Goal: Task Accomplishment & Management: Manage account settings

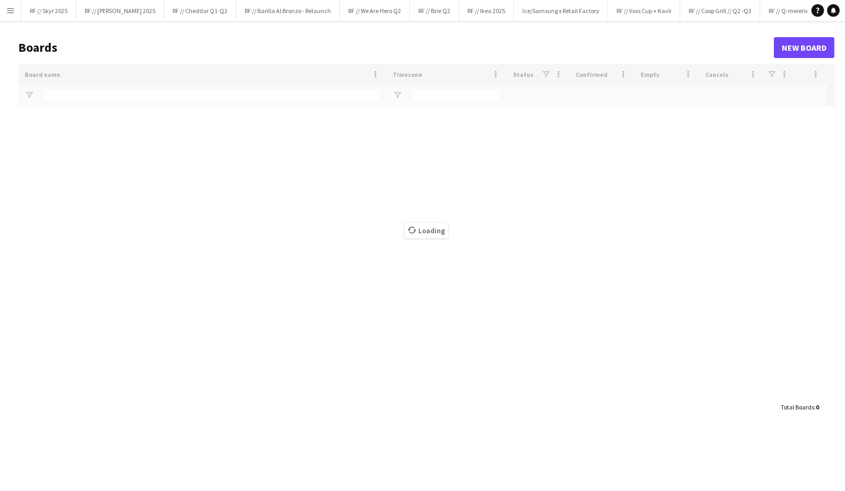
type input "****"
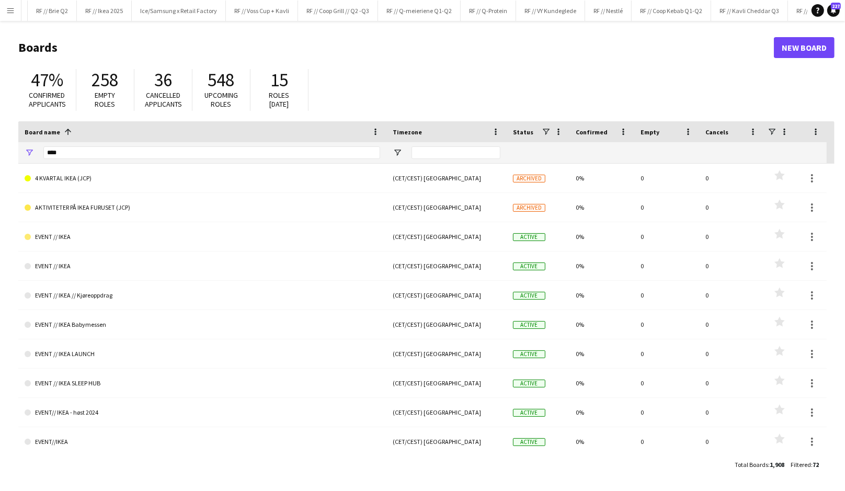
scroll to position [0, 581]
click at [540, 15] on button "RF // Kavli Cheddar Q3 Close" at bounding box center [550, 11] width 77 height 20
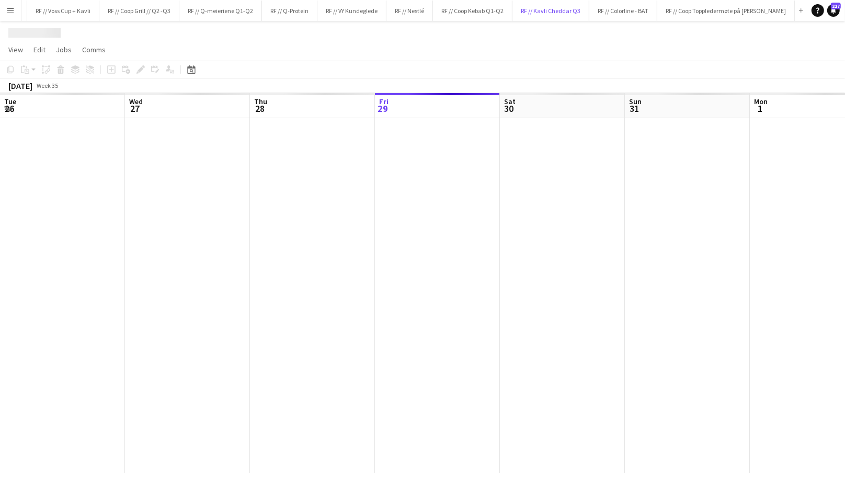
scroll to position [0, 250]
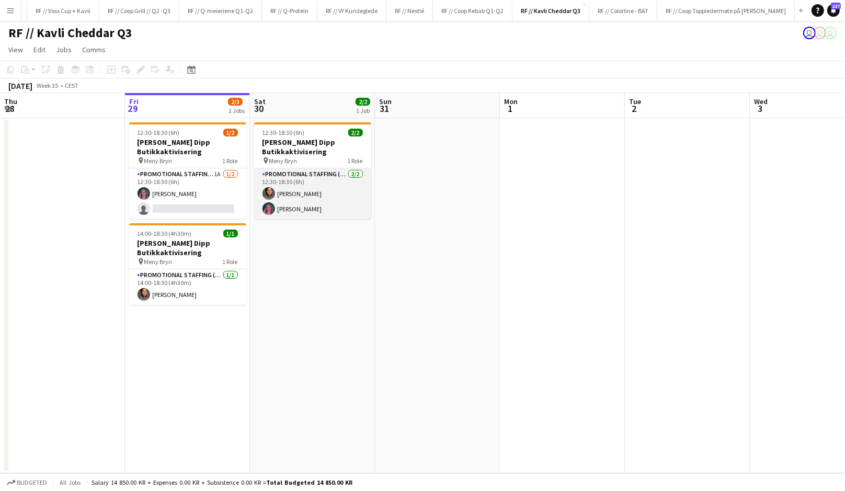
click at [290, 194] on app-card-role "Promotional Staffing (Promotional Staff) 2/2 12:30-18:30 (6h) Alaa Barrar Aida …" at bounding box center [312, 193] width 117 height 51
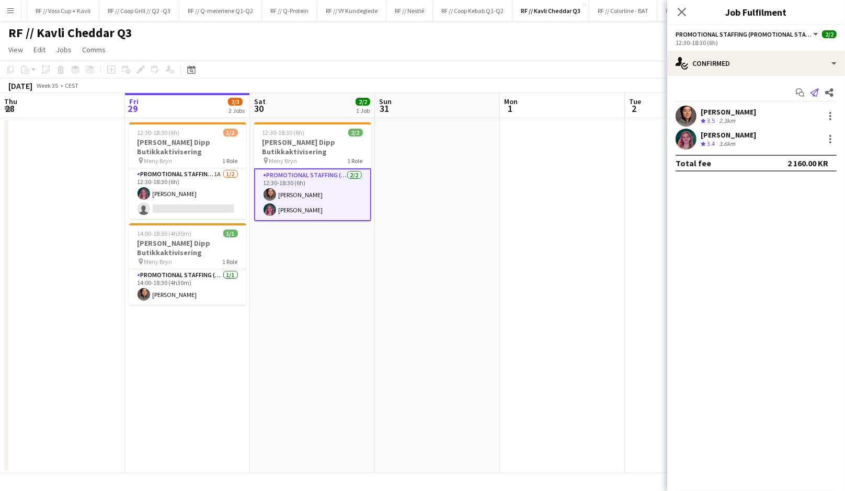
click at [814, 92] on icon "Send notification" at bounding box center [814, 92] width 8 height 8
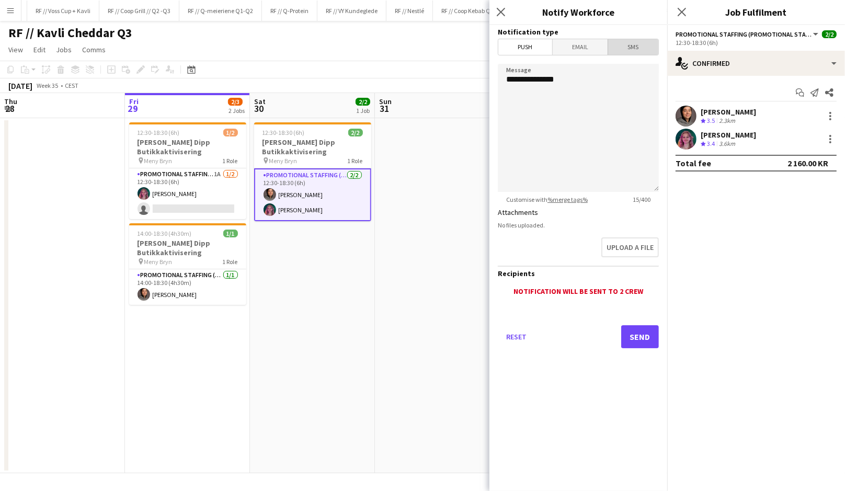
click at [620, 52] on span "SMS" at bounding box center [633, 47] width 50 height 16
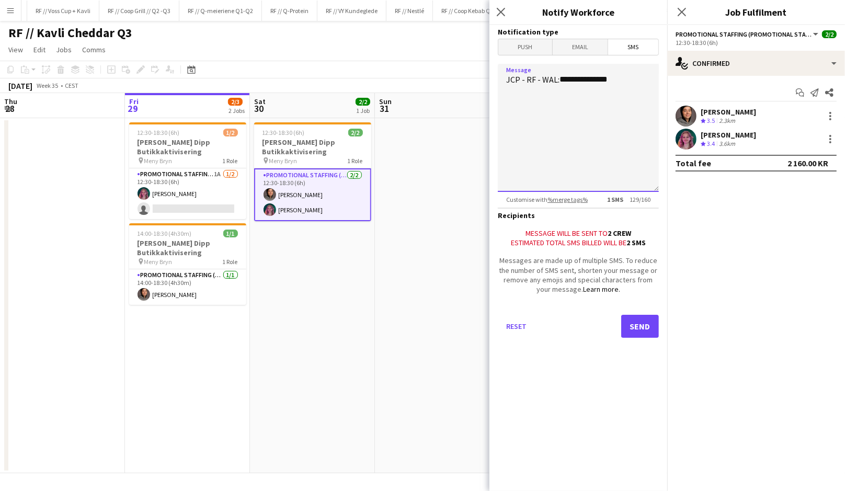
drag, startPoint x: 561, startPoint y: 78, endPoint x: 628, endPoint y: 82, distance: 66.4
click at [628, 82] on textarea "**********" at bounding box center [578, 128] width 161 height 128
click at [580, 121] on textarea "**********" at bounding box center [578, 128] width 161 height 128
click at [607, 121] on textarea "**********" at bounding box center [578, 128] width 161 height 128
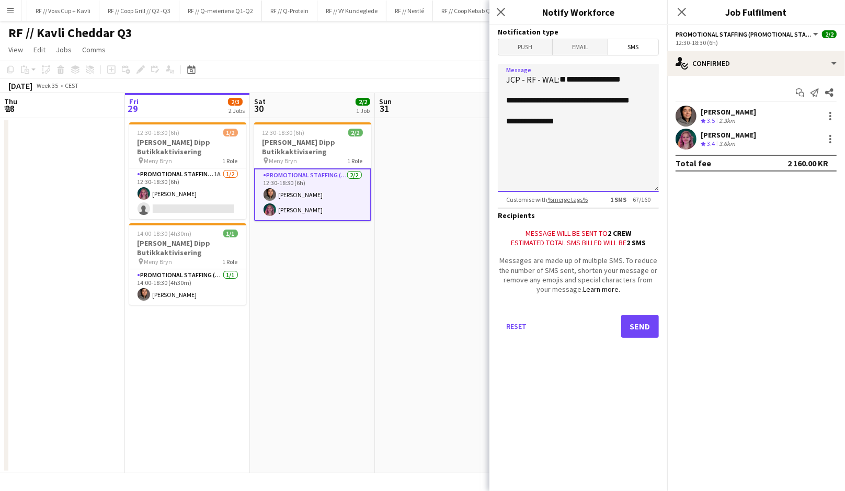
type textarea "**********"
click at [723, 117] on div "2.3km" at bounding box center [726, 121] width 20 height 9
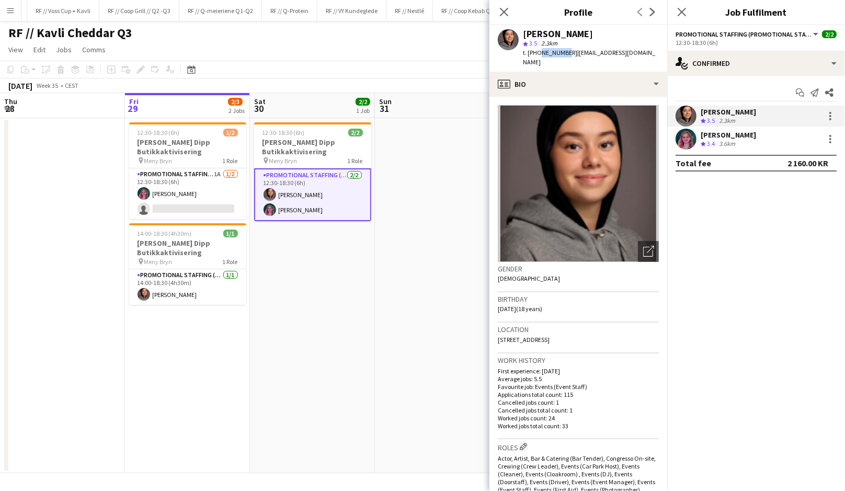
drag, startPoint x: 561, startPoint y: 52, endPoint x: 537, endPoint y: 52, distance: 24.0
click at [537, 52] on span "t. +4794719508" at bounding box center [550, 53] width 54 height 8
copy span "94719508"
click at [815, 94] on icon "Send notification" at bounding box center [814, 92] width 8 height 8
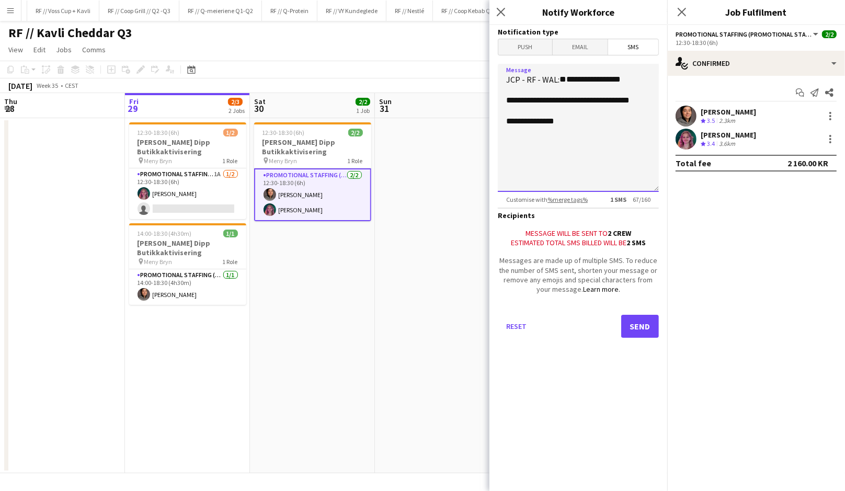
click at [575, 147] on textarea "**********" at bounding box center [578, 128] width 161 height 128
paste textarea "*********"
type textarea "**********"
click at [700, 136] on div "Aida Rendahl" at bounding box center [727, 134] width 55 height 9
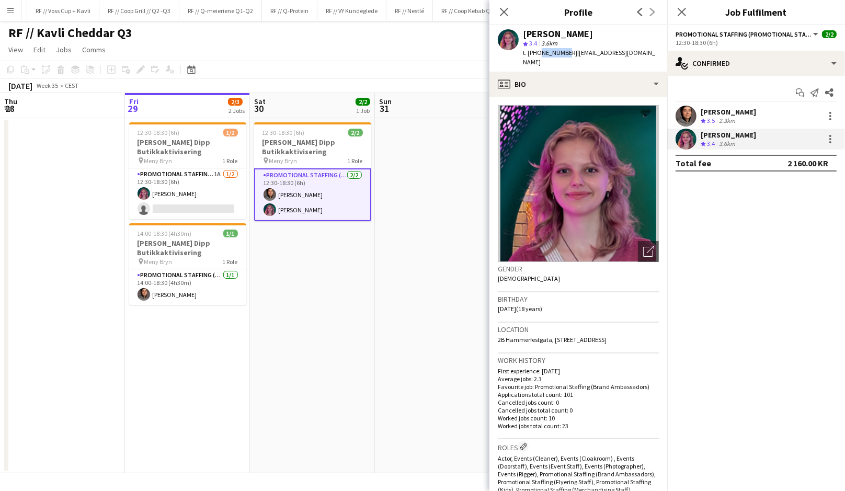
drag, startPoint x: 561, startPoint y: 50, endPoint x: 538, endPoint y: 52, distance: 23.1
click at [538, 52] on span "t. +4745066509" at bounding box center [550, 53] width 54 height 8
copy span "45066509"
click at [768, 135] on div "Aida Rendahl Crew rating 3.4 3.6km" at bounding box center [756, 139] width 178 height 21
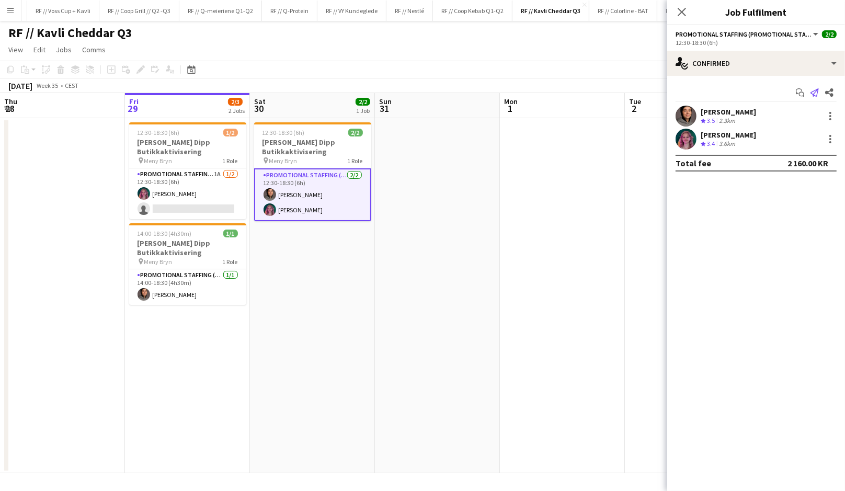
click at [816, 91] on icon "Send notification" at bounding box center [814, 92] width 8 height 8
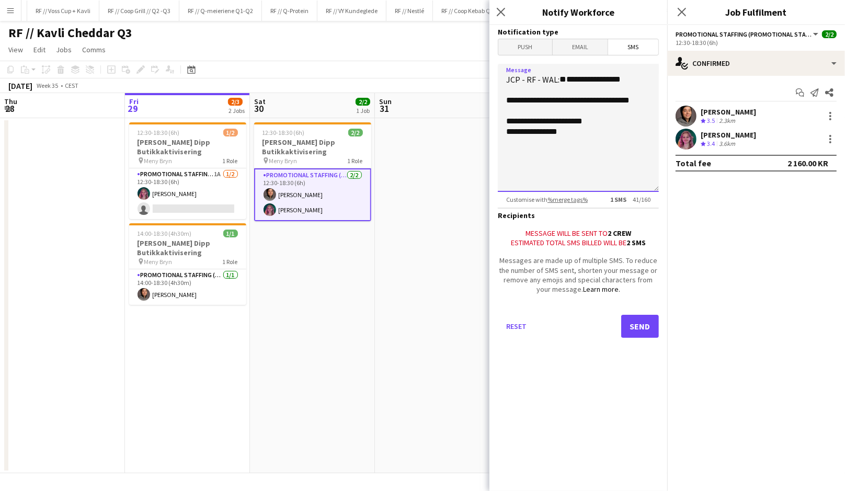
click at [571, 153] on textarea "**********" at bounding box center [578, 128] width 161 height 128
paste textarea "*********"
click at [636, 121] on textarea "**********" at bounding box center [578, 128] width 161 height 128
type textarea "**********"
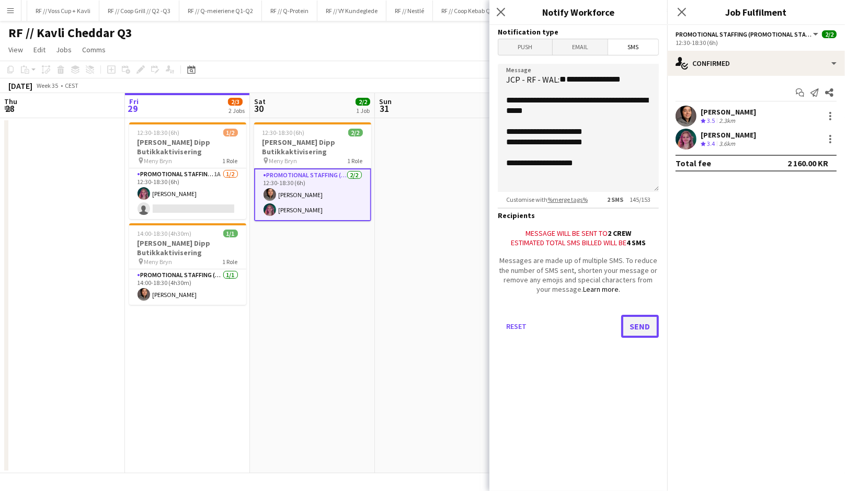
click at [632, 332] on button "Send" at bounding box center [640, 326] width 38 height 23
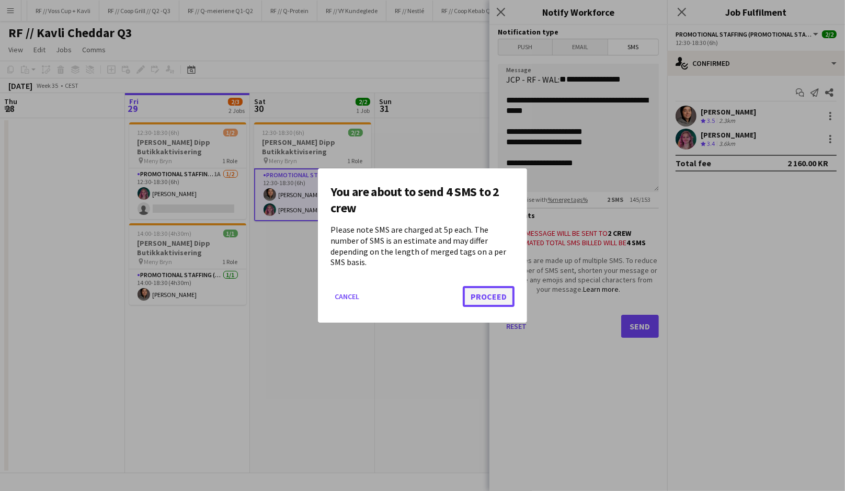
click at [490, 287] on button "Proceed" at bounding box center [489, 296] width 52 height 21
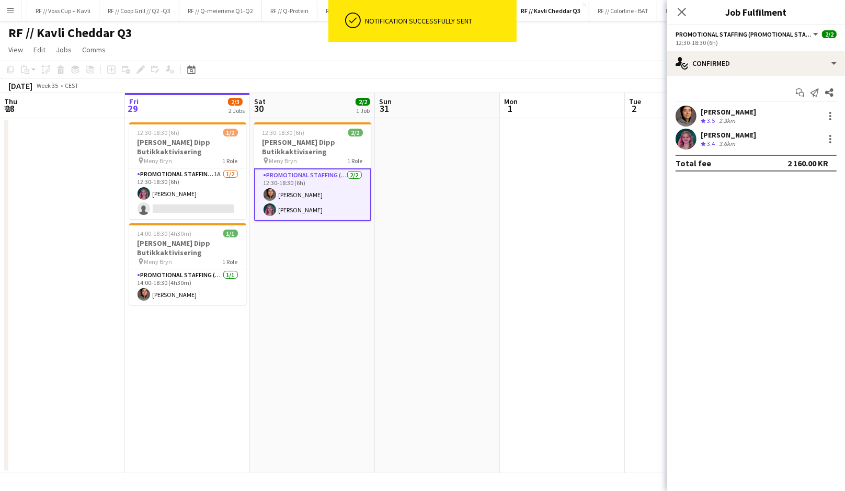
click at [447, 229] on app-date-cell at bounding box center [437, 295] width 125 height 355
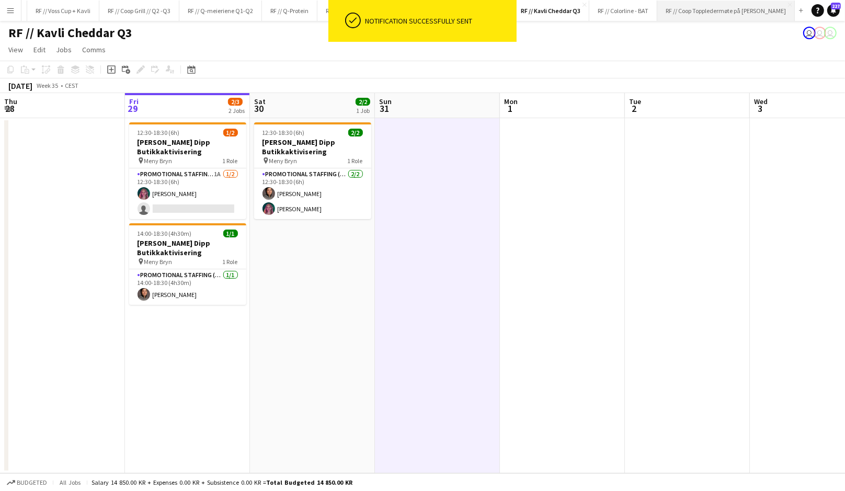
scroll to position [0, 583]
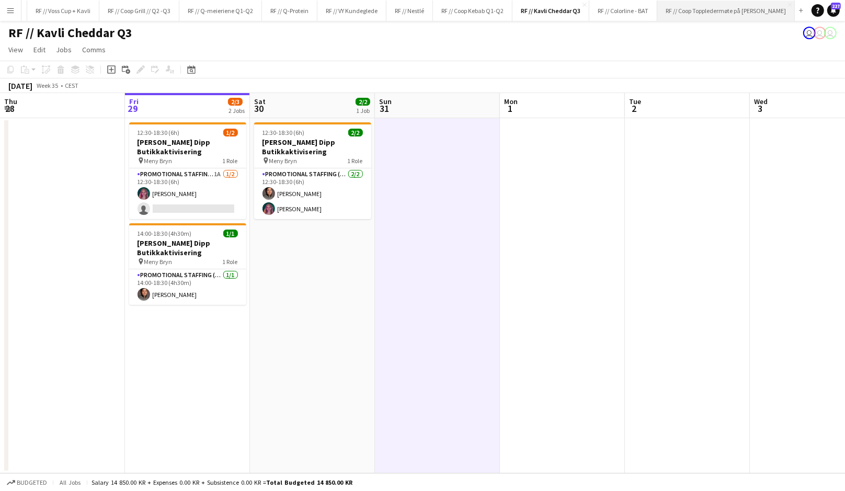
click at [676, 14] on button "RF // Coop Toppledermøte på Deichman Bjørvika Close" at bounding box center [725, 11] width 137 height 20
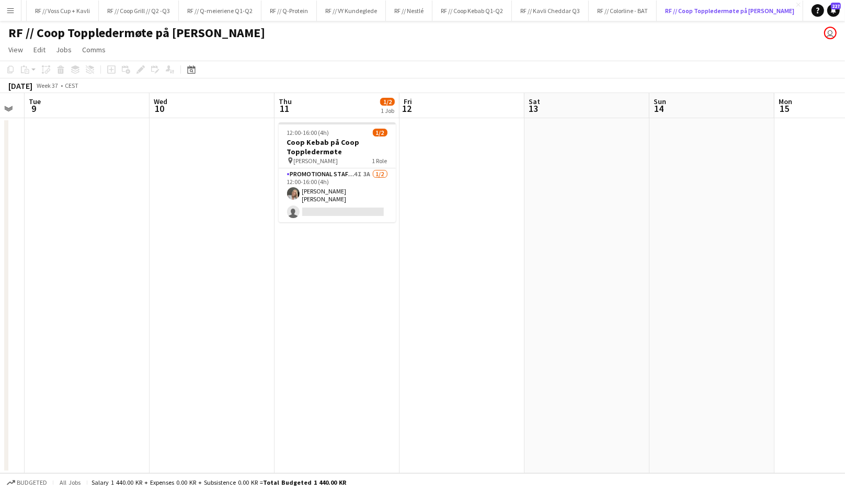
scroll to position [0, 357]
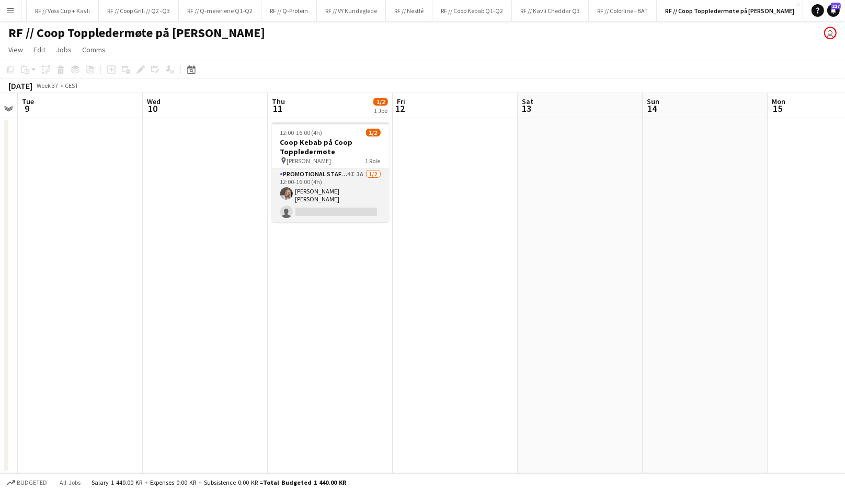
click at [313, 197] on app-card-role "Promotional Staffing (Brand Ambassadors) 4I 3A 1/2 12:00-16:00 (4h) Mina Sandba…" at bounding box center [330, 195] width 117 height 54
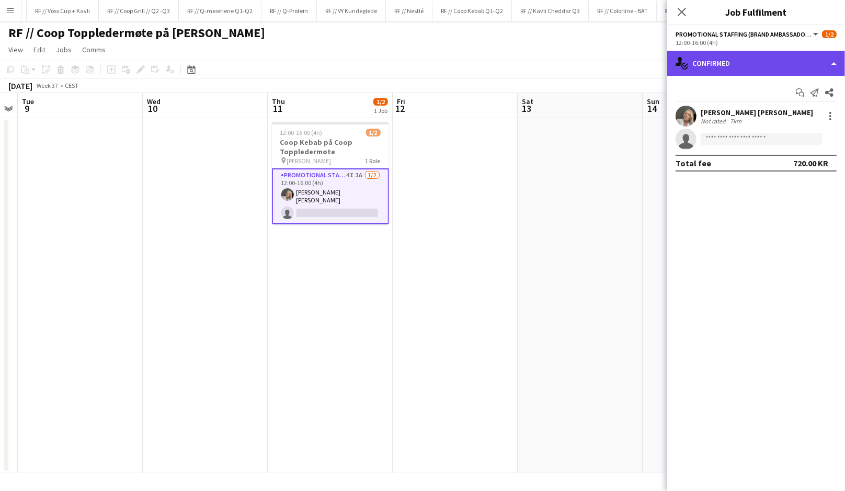
click at [743, 60] on div "single-neutral-actions-check-2 Confirmed" at bounding box center [756, 63] width 178 height 25
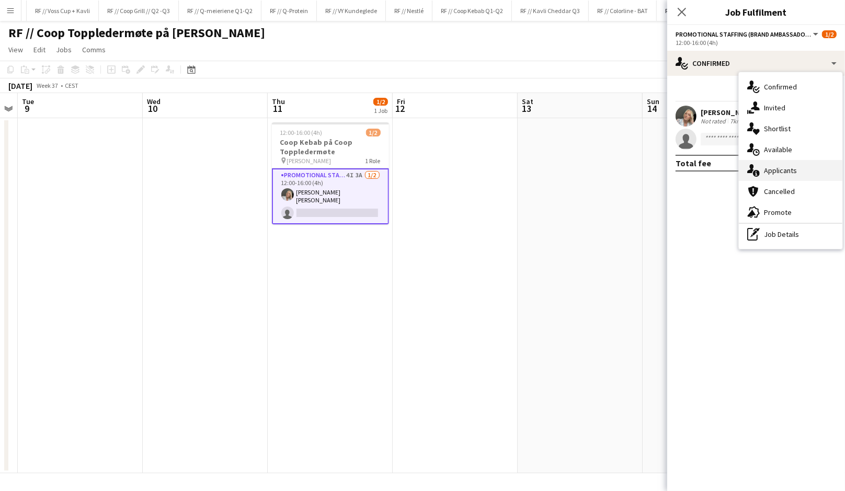
click at [804, 171] on div "single-neutral-actions-information Applicants" at bounding box center [789, 170] width 103 height 21
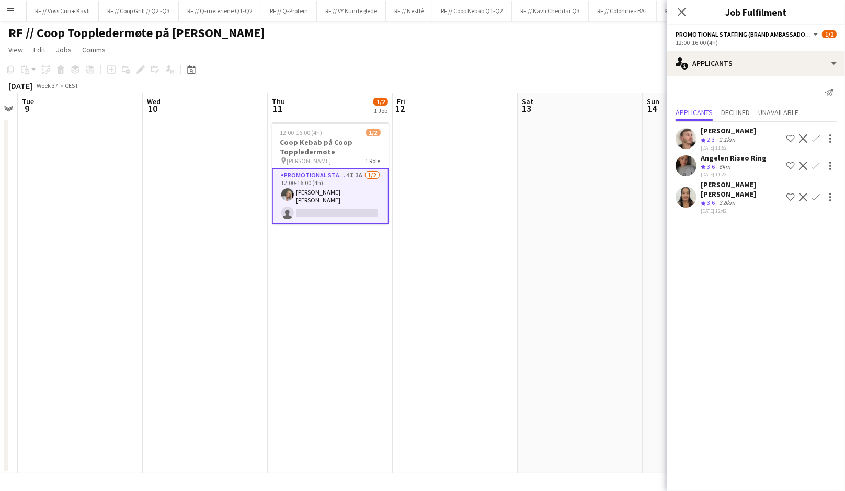
click at [688, 163] on app-user-avatar at bounding box center [685, 165] width 21 height 21
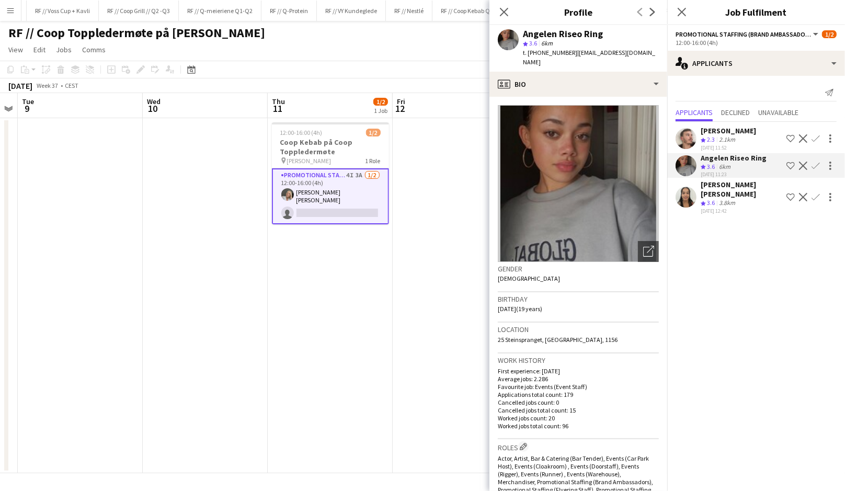
click at [691, 191] on app-user-avatar at bounding box center [685, 197] width 21 height 21
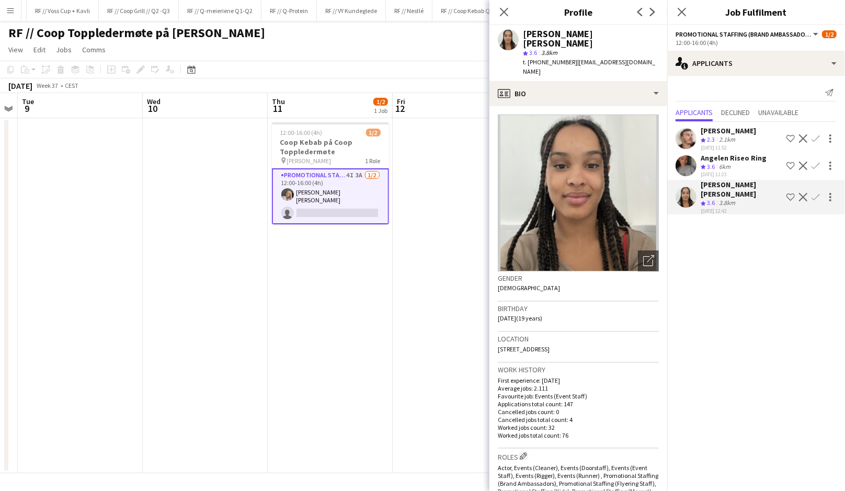
click at [444, 238] on app-date-cell at bounding box center [454, 295] width 125 height 355
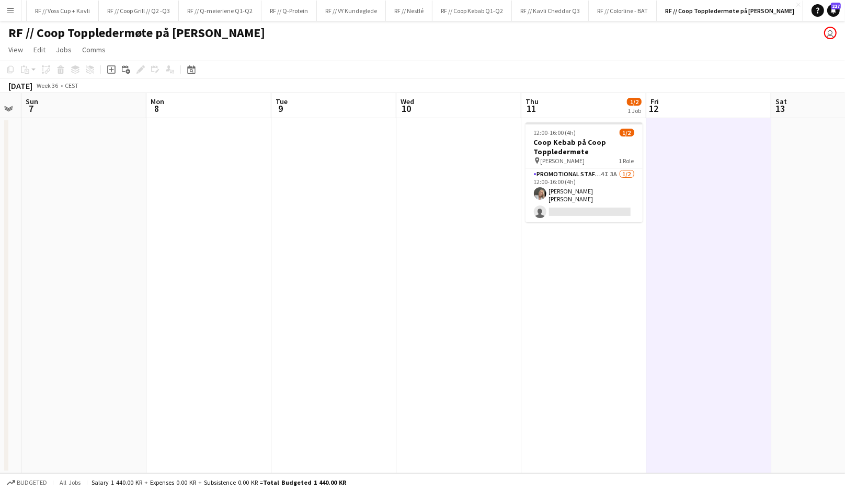
scroll to position [0, 355]
click at [592, 246] on app-date-cell "12:00-16:00 (4h) 1/2 Coop Kebab på Coop Toppledermøte pin Deichmans Bjørvika 1 …" at bounding box center [581, 295] width 125 height 355
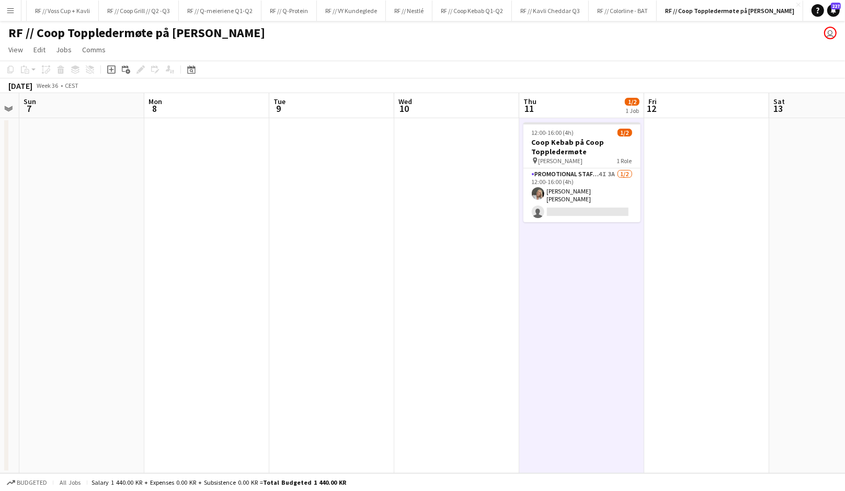
click at [592, 246] on app-date-cell "12:00-16:00 (4h) 1/2 Coop Kebab på Coop Toppledermøte pin Deichmans Bjørvika 1 …" at bounding box center [581, 295] width 125 height 355
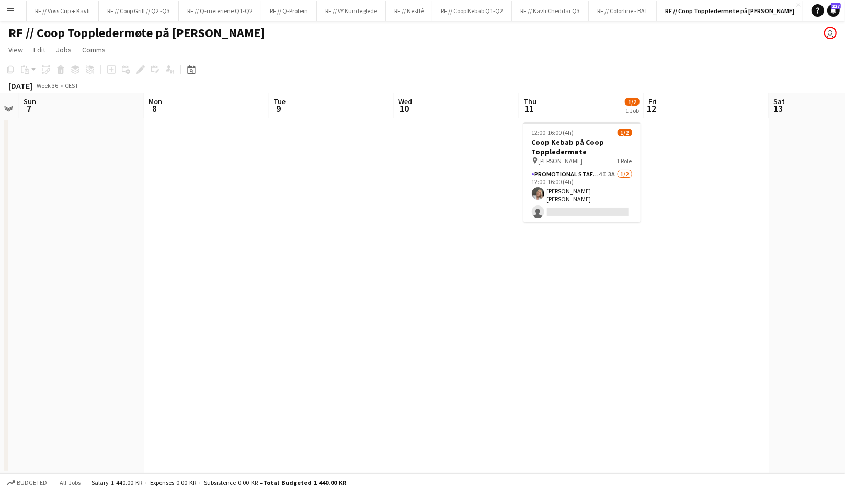
click at [407, 244] on app-date-cell at bounding box center [456, 295] width 125 height 355
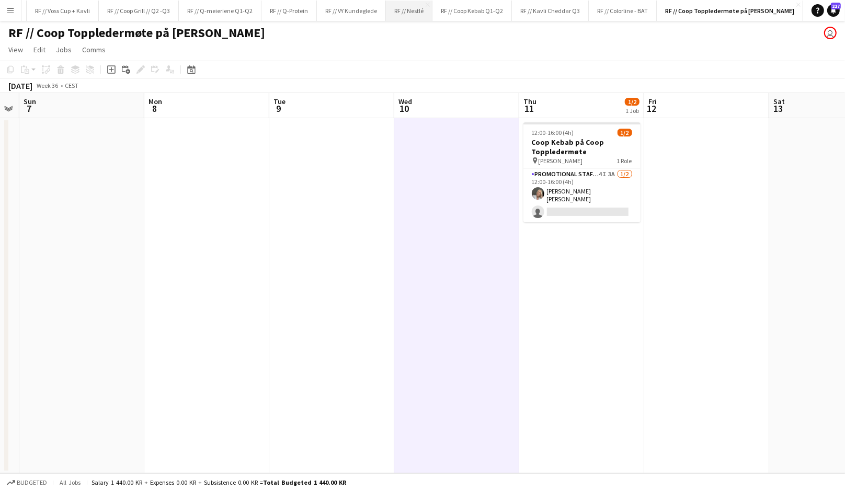
click at [402, 10] on button "RF // Nestlé Close" at bounding box center [409, 11] width 47 height 20
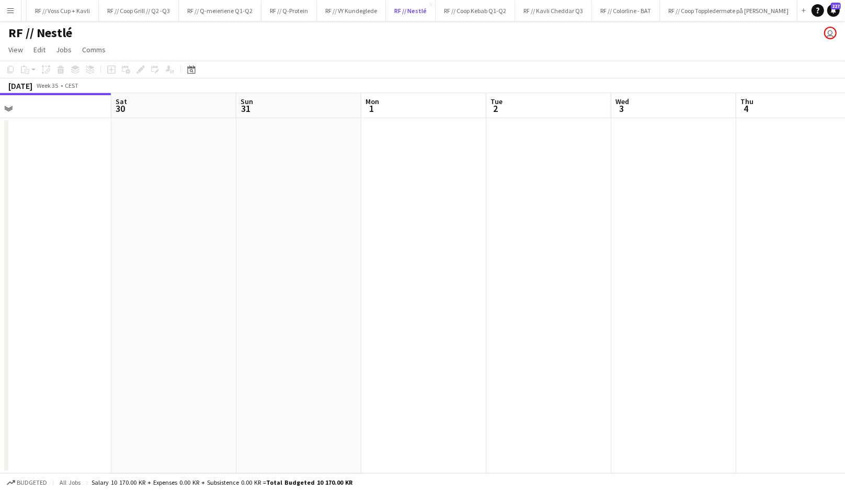
scroll to position [0, 387]
click at [429, 4] on app-icon "Close" at bounding box center [431, 5] width 4 height 4
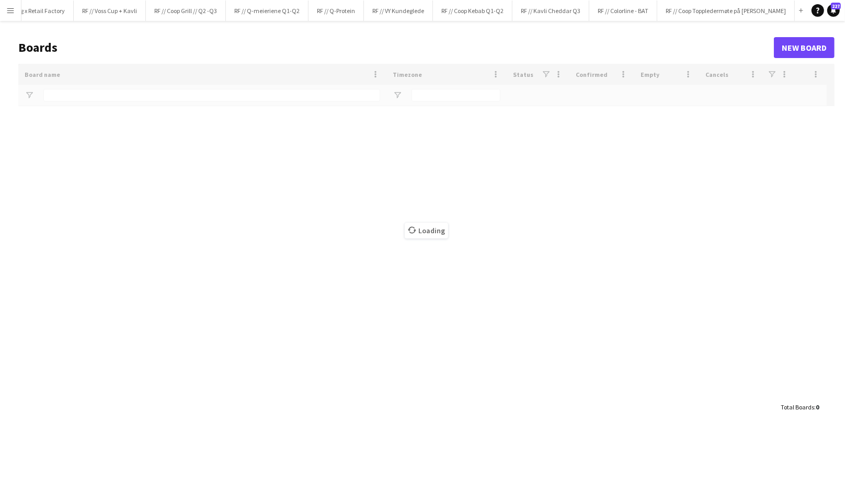
scroll to position [0, 534]
type input "****"
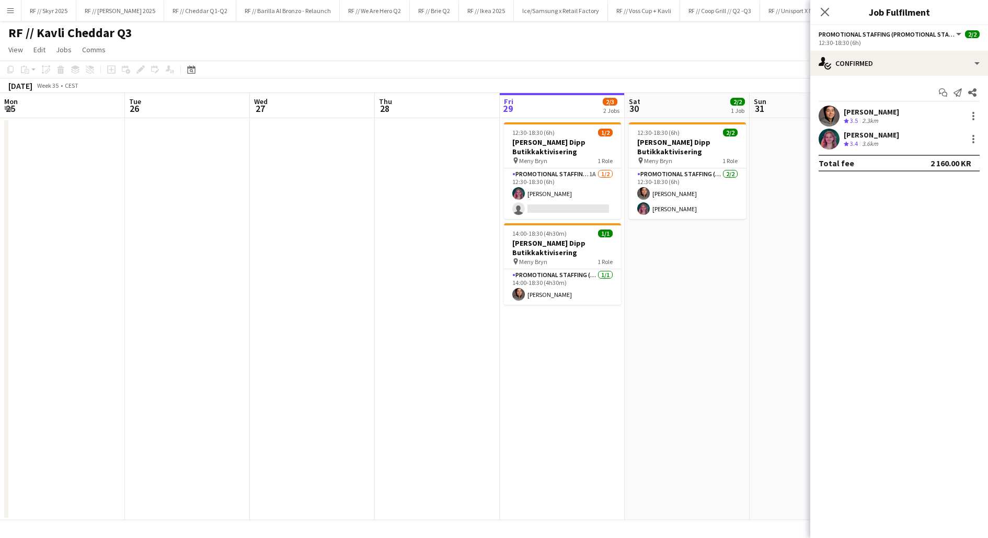
scroll to position [0, 215]
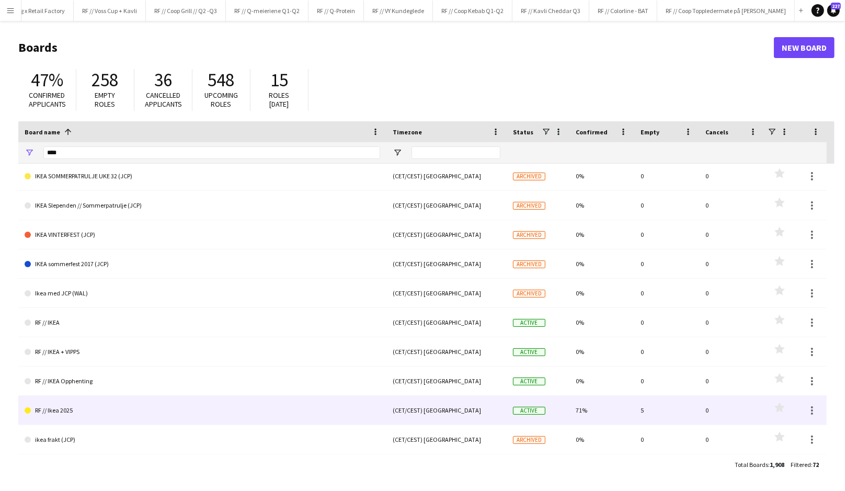
click at [87, 401] on link "RF // Ikea 2025" at bounding box center [202, 410] width 355 height 29
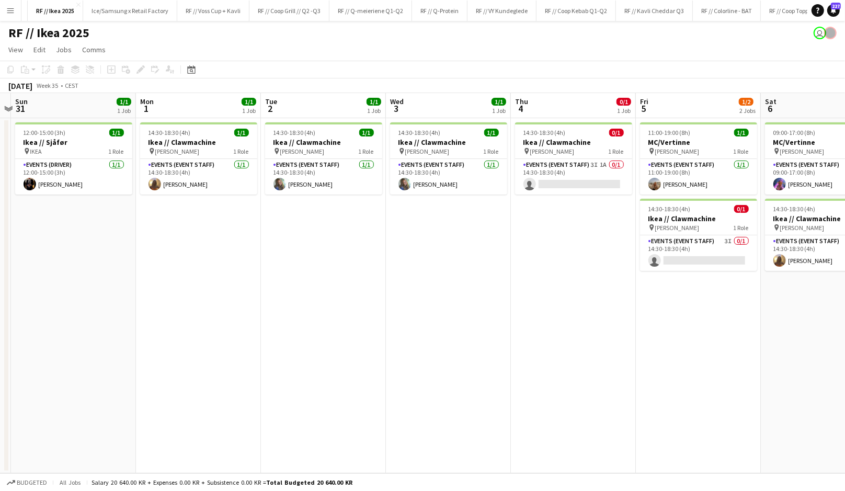
scroll to position [0, 375]
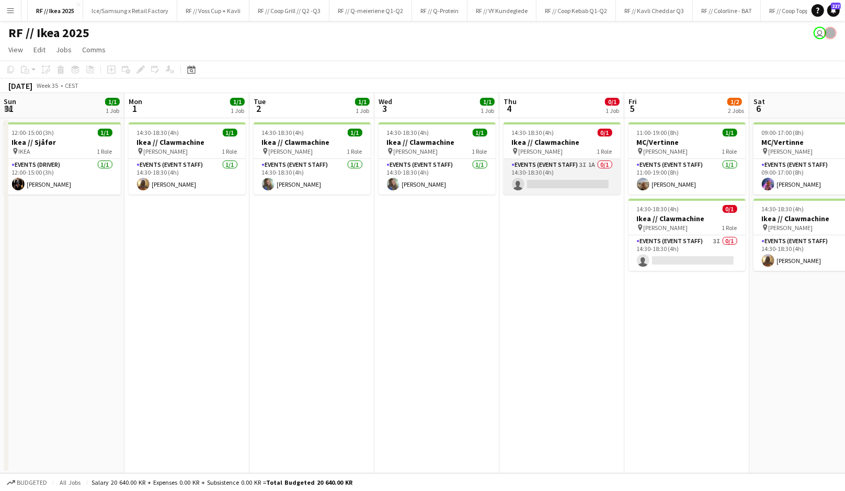
click at [567, 174] on app-card-role "Events (Event Staff) 3I 1A 0/1 14:30-18:30 (4h) single-neutral-actions" at bounding box center [561, 177] width 117 height 36
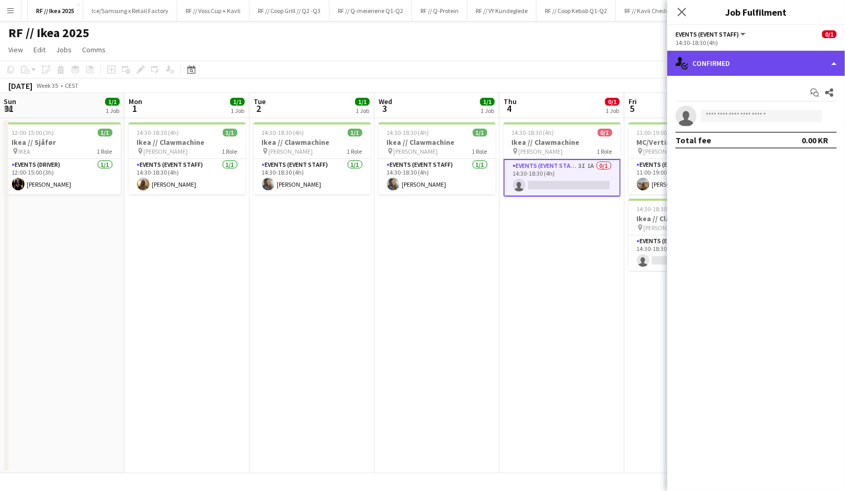
click at [753, 75] on div "single-neutral-actions-check-2 Confirmed" at bounding box center [756, 63] width 178 height 25
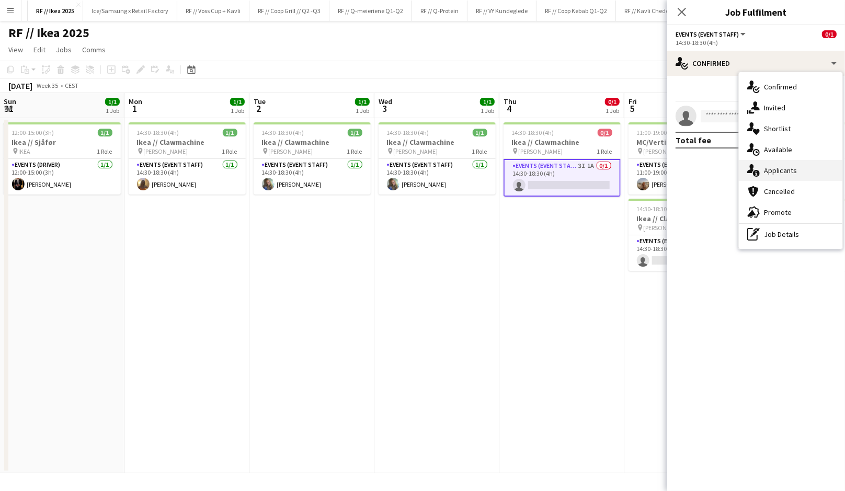
click at [761, 171] on div "single-neutral-actions-information Applicants" at bounding box center [789, 170] width 103 height 21
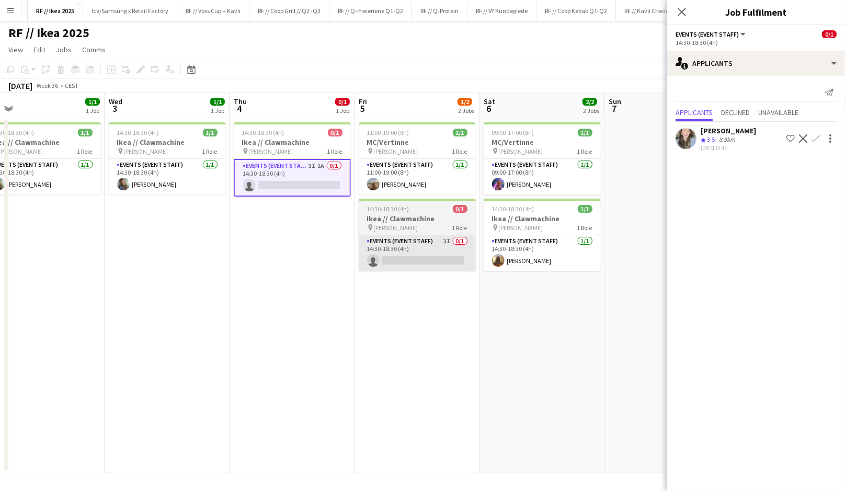
scroll to position [0, 396]
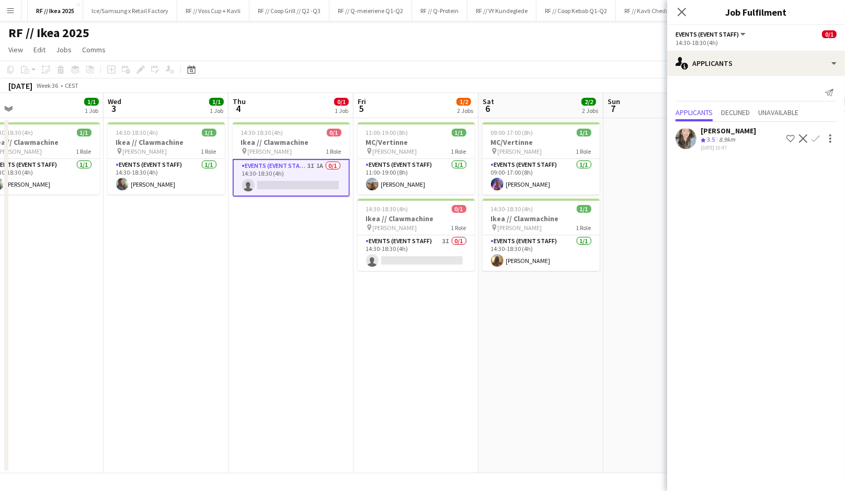
click at [419, 332] on app-date-cell "11:00-19:00 (8h) 1/1 MC/Vertinne pin IKEA KARL JOHAN 1 Role Events (Event Staff…" at bounding box center [415, 295] width 125 height 355
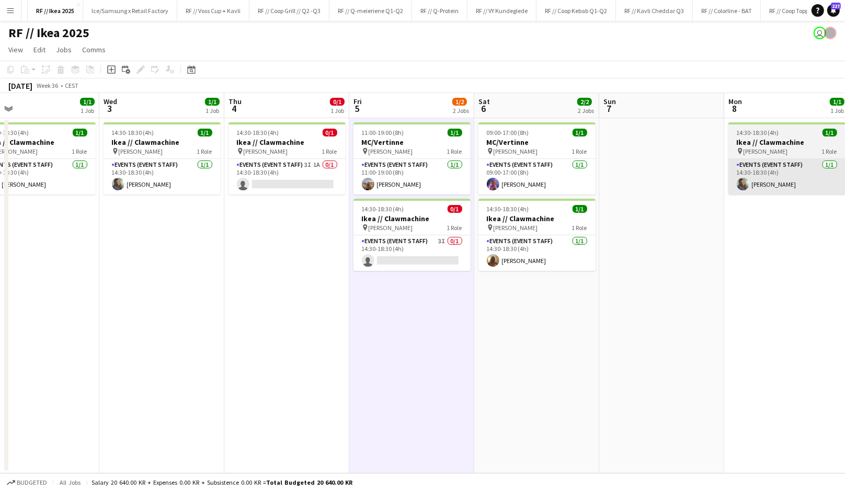
scroll to position [0, 251]
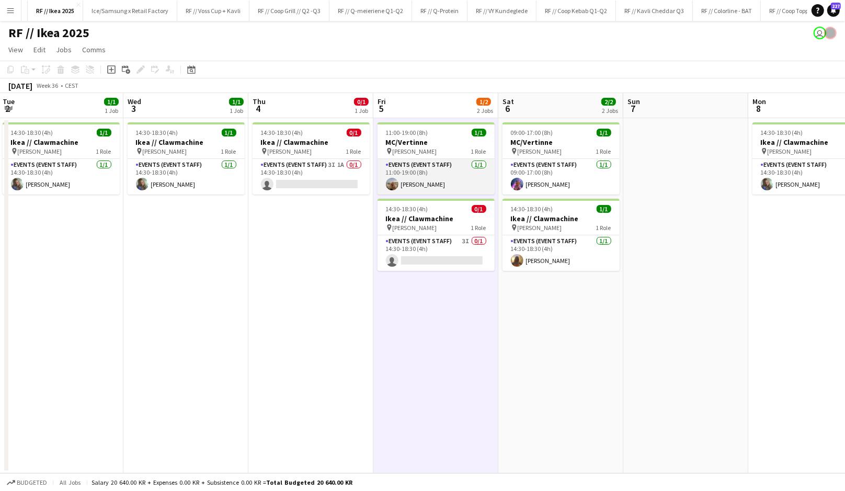
click at [400, 179] on app-card-role "Events (Event Staff) 1/1 11:00-19:00 (8h) Sina Sivertsen" at bounding box center [435, 177] width 117 height 36
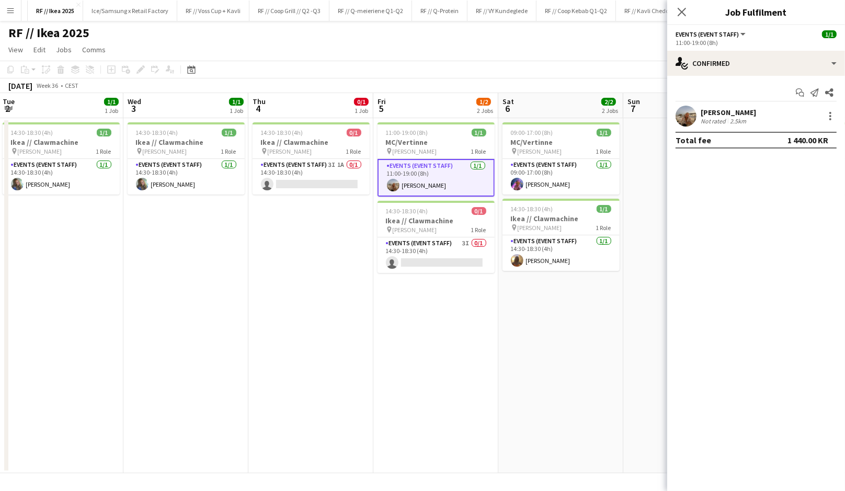
click at [690, 118] on app-user-avatar at bounding box center [685, 116] width 21 height 21
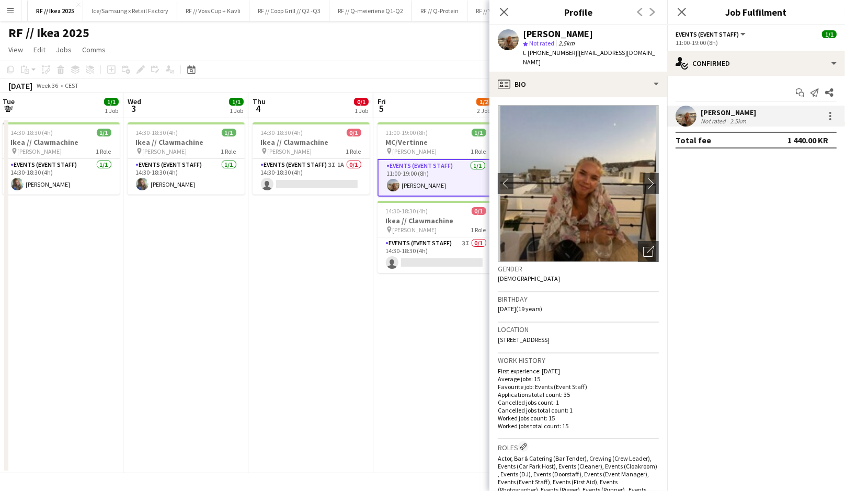
click at [444, 328] on app-date-cell "11:00-19:00 (8h) 1/1 MC/Vertinne pin IKEA KARL JOHAN 1 Role Events (Event Staff…" at bounding box center [435, 295] width 125 height 355
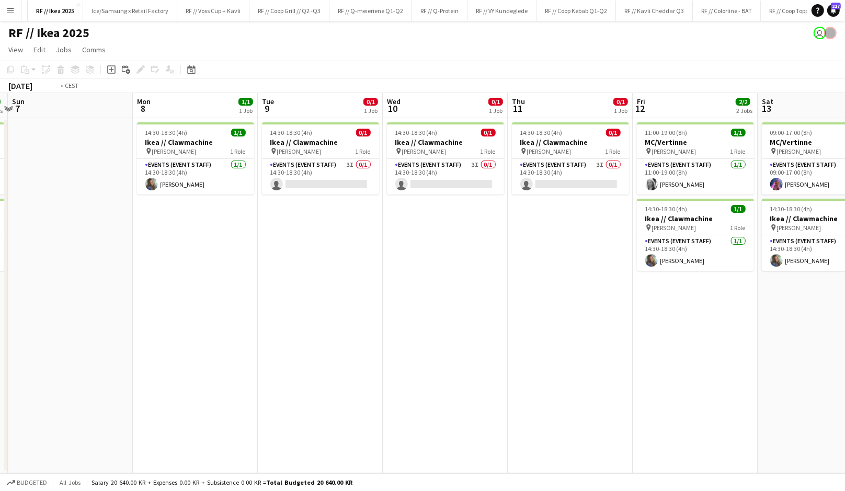
scroll to position [0, 436]
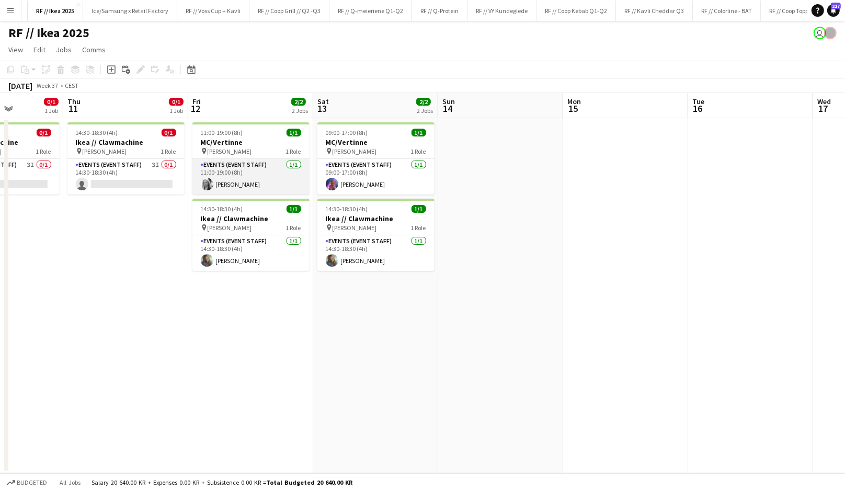
click at [212, 176] on app-card-role "Events (Event Staff) 1/1 11:00-19:00 (8h) Maria Grefberg" at bounding box center [250, 177] width 117 height 36
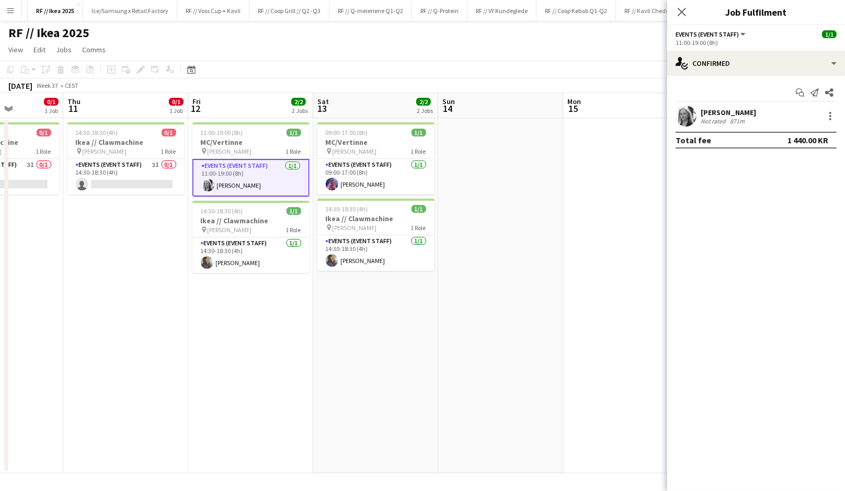
click at [696, 110] on div at bounding box center [685, 116] width 21 height 21
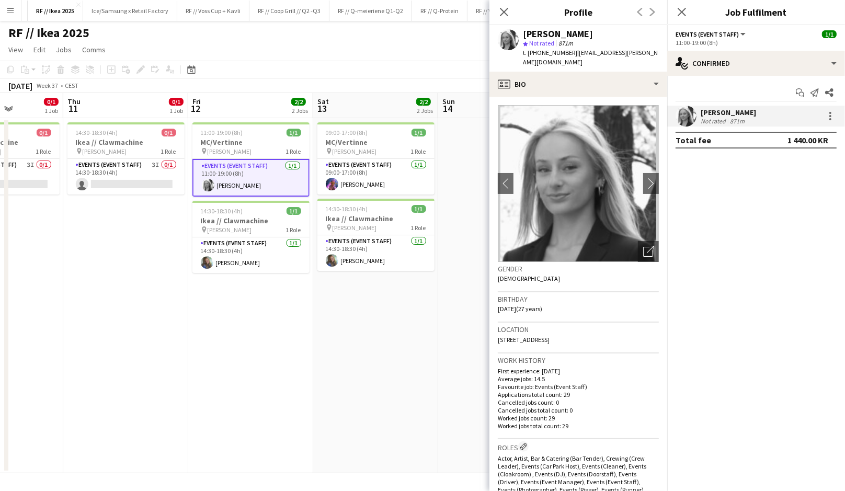
click at [261, 322] on app-date-cell "11:00-19:00 (8h) 1/1 MC/Vertinne pin IKEA KARL JOHAN 1 Role Events (Event Staff…" at bounding box center [250, 295] width 125 height 355
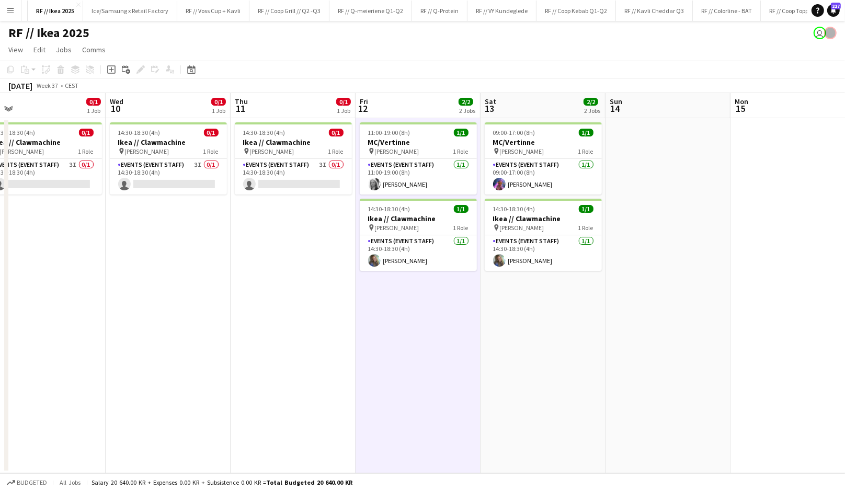
scroll to position [0, 262]
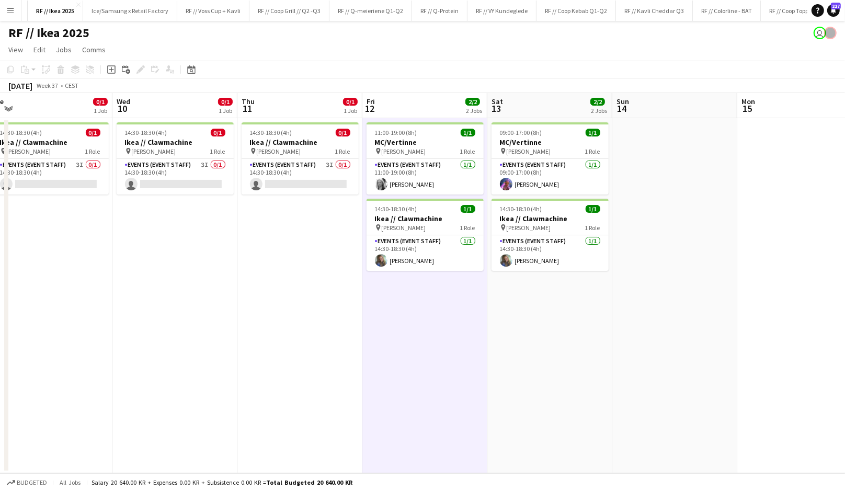
click at [261, 322] on app-date-cell "14:30-18:30 (4h) 0/1 Ikea // Clawmachine pin IKEA KARL JOHAN 1 Role Events (Eve…" at bounding box center [299, 295] width 125 height 355
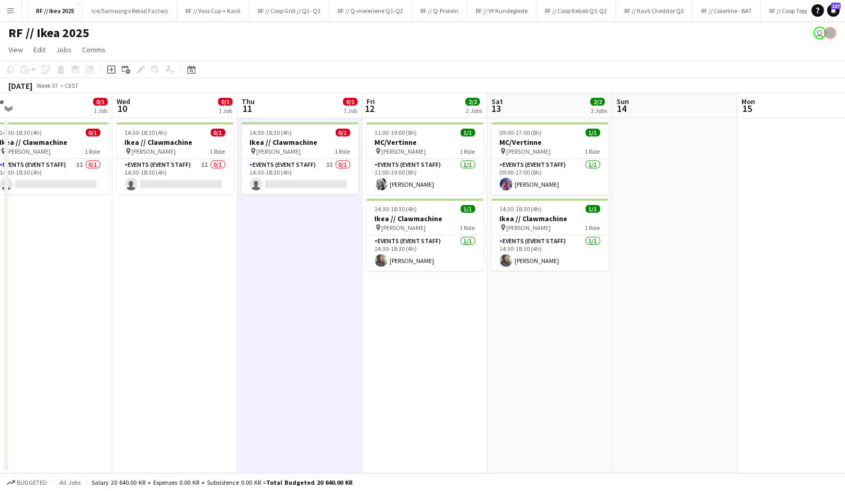
click at [261, 322] on app-date-cell "14:30-18:30 (4h) 0/1 Ikea // Clawmachine pin IKEA KARL JOHAN 1 Role Events (Eve…" at bounding box center [299, 295] width 125 height 355
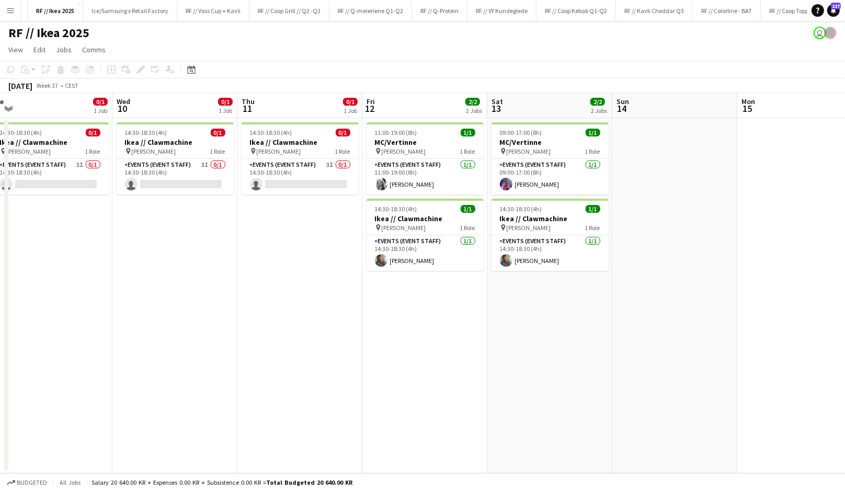
click at [6, 9] on button "Menu" at bounding box center [10, 10] width 21 height 21
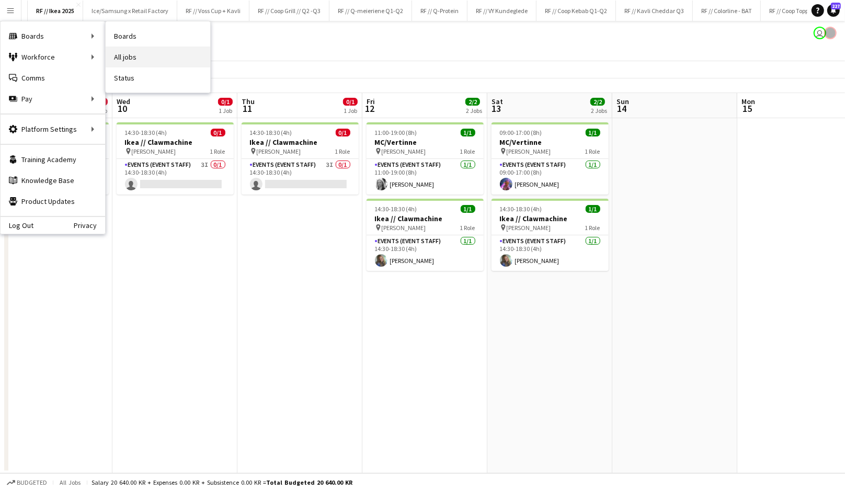
click at [133, 63] on link "All jobs" at bounding box center [158, 57] width 105 height 21
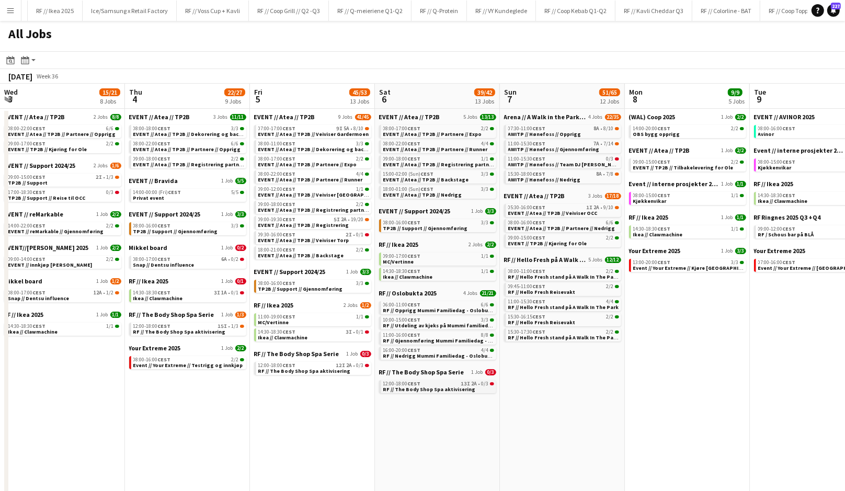
scroll to position [0, 239]
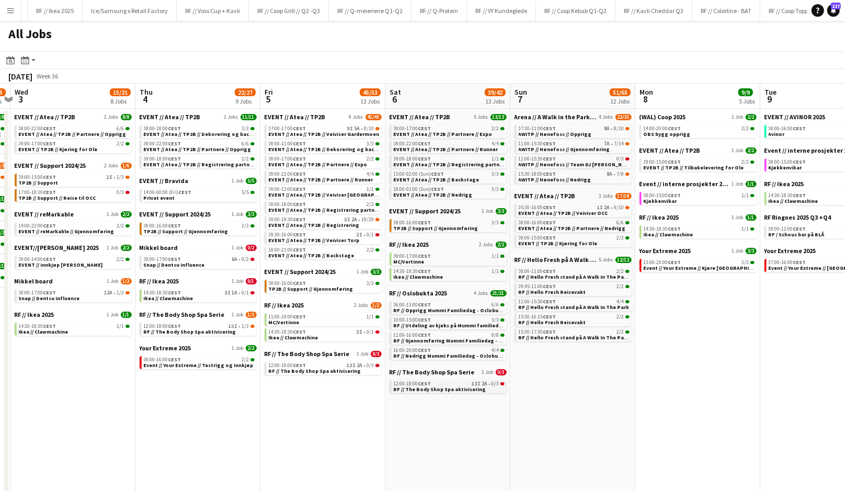
click at [450, 388] on span "RF // The Body Shop Spa aktivisering" at bounding box center [440, 389] width 93 height 7
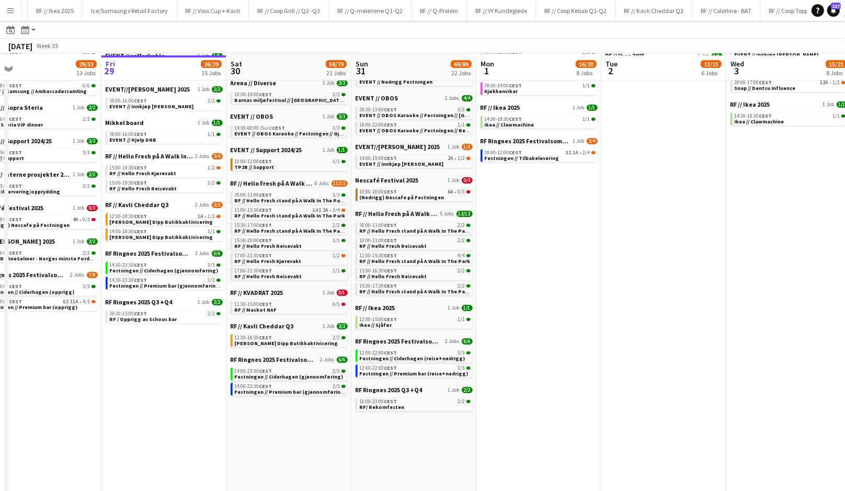
scroll to position [212, 0]
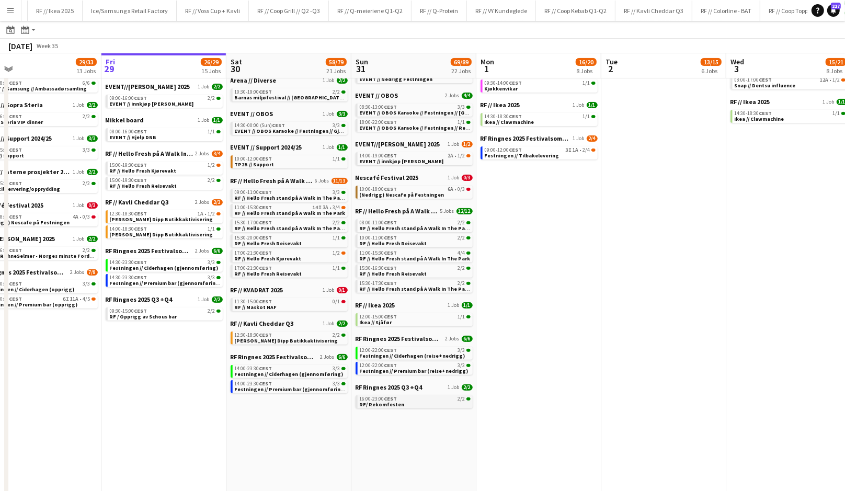
click at [396, 406] on span "RF/ Rekomfesten" at bounding box center [382, 404] width 45 height 7
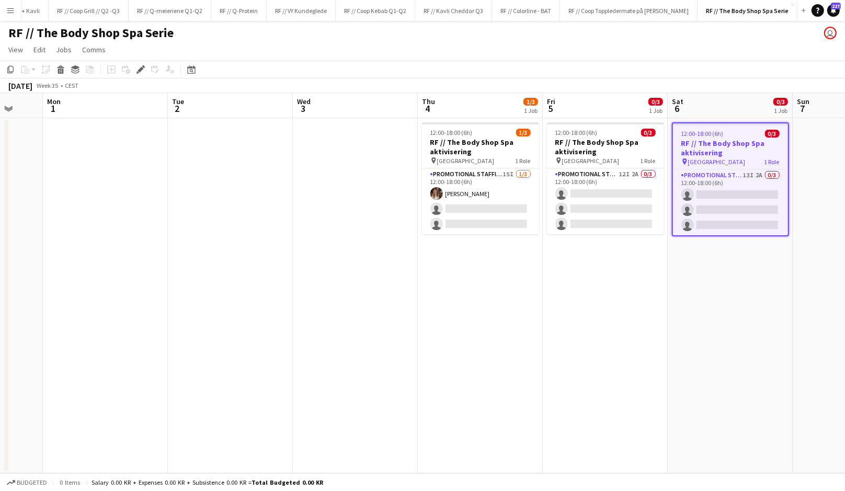
scroll to position [0, 338]
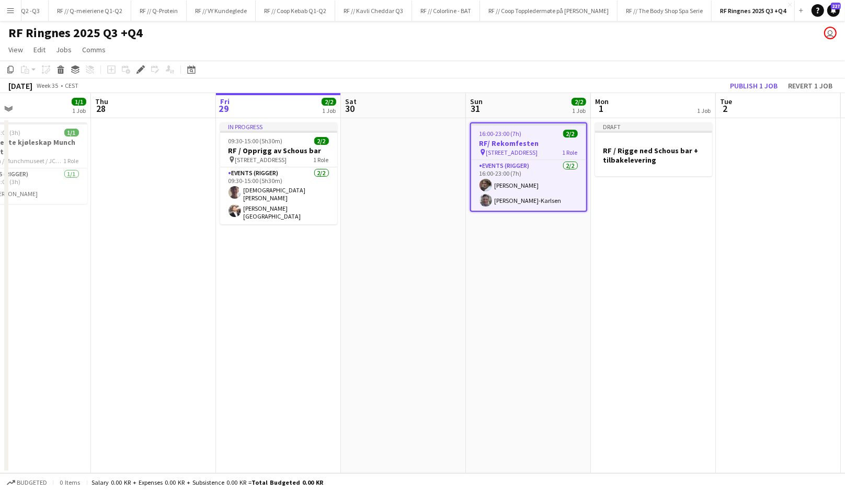
scroll to position [0, 283]
click at [280, 313] on app-date-cell "In progress 09:30-15:00 (5h30m) 2/2 RF / Opprigg av Schous bar pin Grorudveien …" at bounding box center [279, 295] width 125 height 355
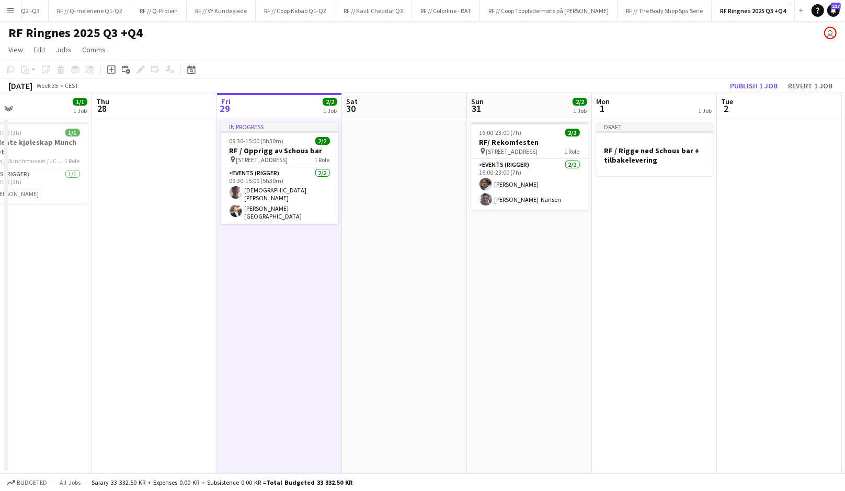
click at [280, 313] on app-date-cell "In progress 09:30-15:00 (5h30m) 2/2 RF / Opprigg av Schous bar pin Grorudveien …" at bounding box center [279, 295] width 125 height 355
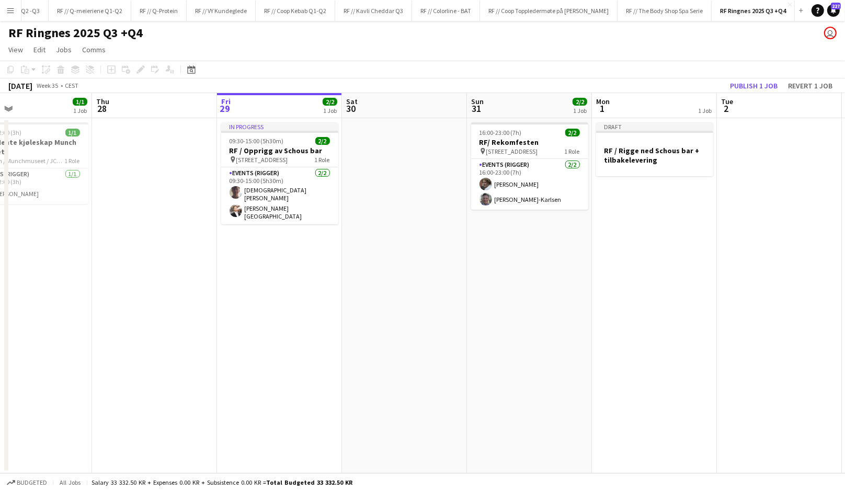
click at [283, 281] on app-date-cell "In progress 09:30-15:00 (5h30m) 2/2 RF / Opprigg av Schous bar pin Grorudveien …" at bounding box center [279, 295] width 125 height 355
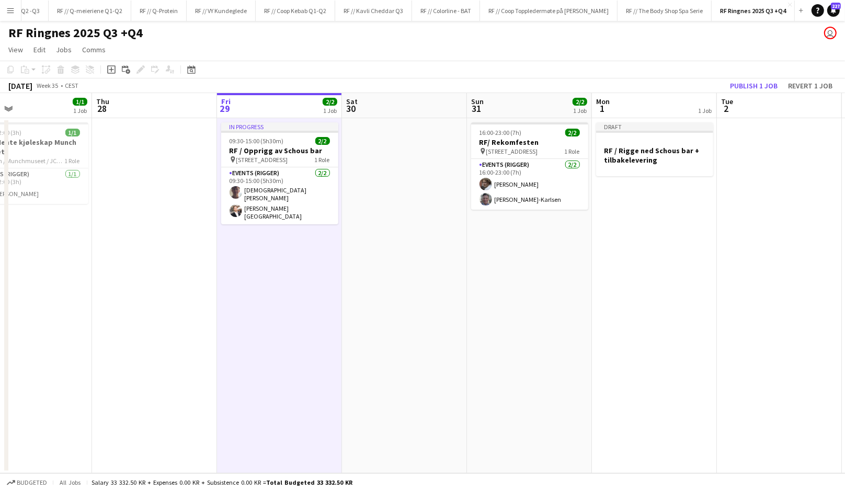
click at [283, 281] on app-date-cell "In progress 09:30-15:00 (5h30m) 2/2 RF / Opprigg av Schous bar pin Grorudveien …" at bounding box center [279, 295] width 125 height 355
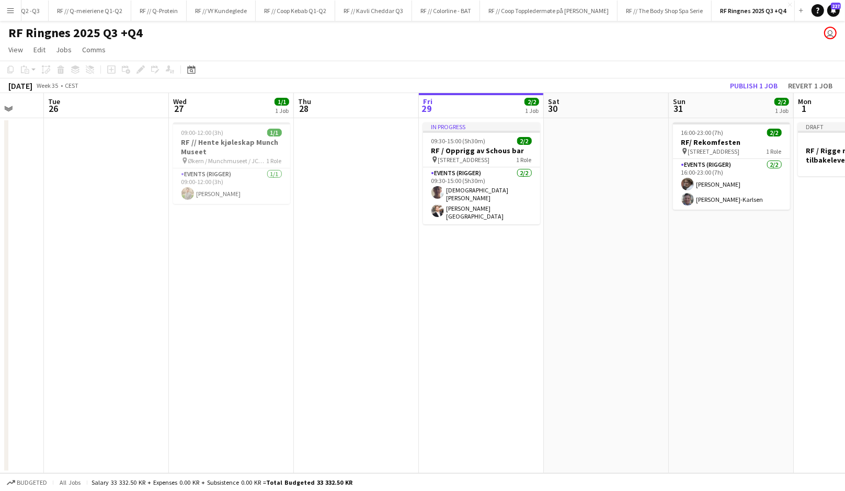
scroll to position [0, 317]
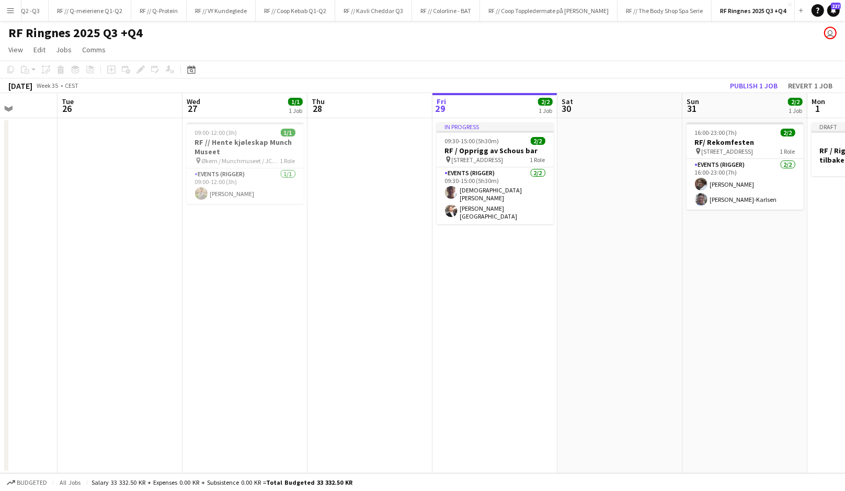
click at [504, 276] on app-date-cell "In progress 09:30-15:00 (5h30m) 2/2 RF / Opprigg av Schous bar pin Grorudveien …" at bounding box center [494, 295] width 125 height 355
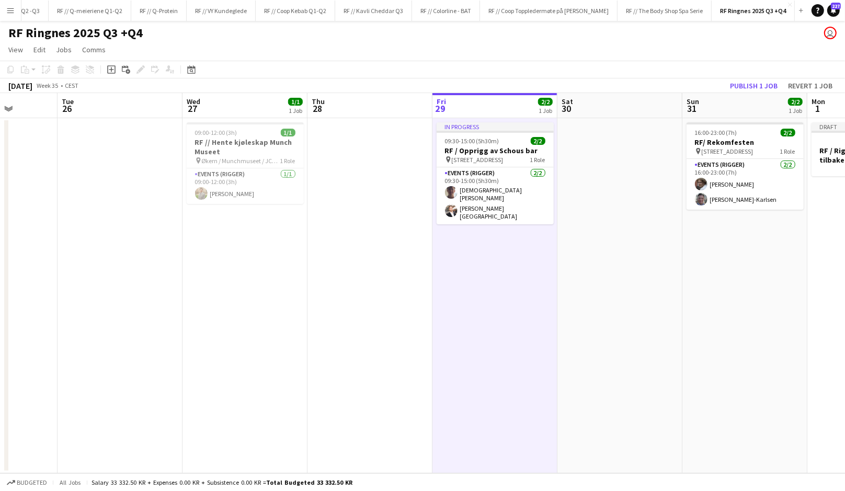
click at [504, 276] on app-date-cell "In progress 09:30-15:00 (5h30m) 2/2 RF / Opprigg av Schous bar pin Grorudveien …" at bounding box center [494, 295] width 125 height 355
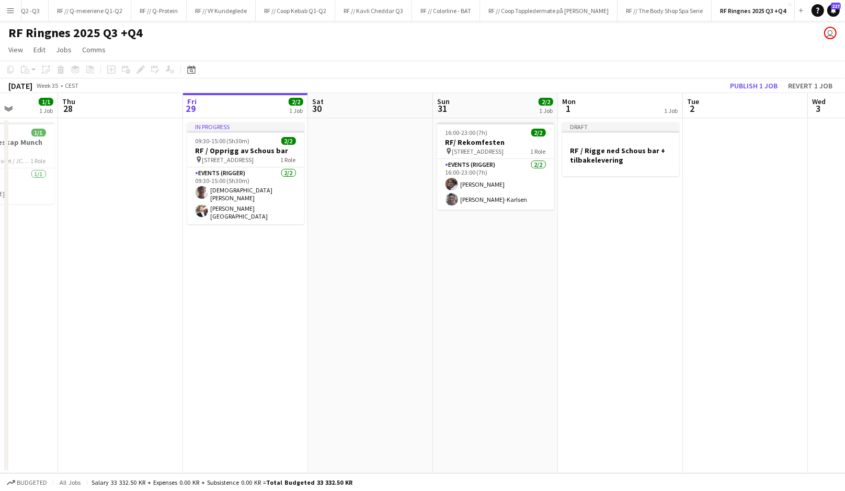
scroll to position [0, 324]
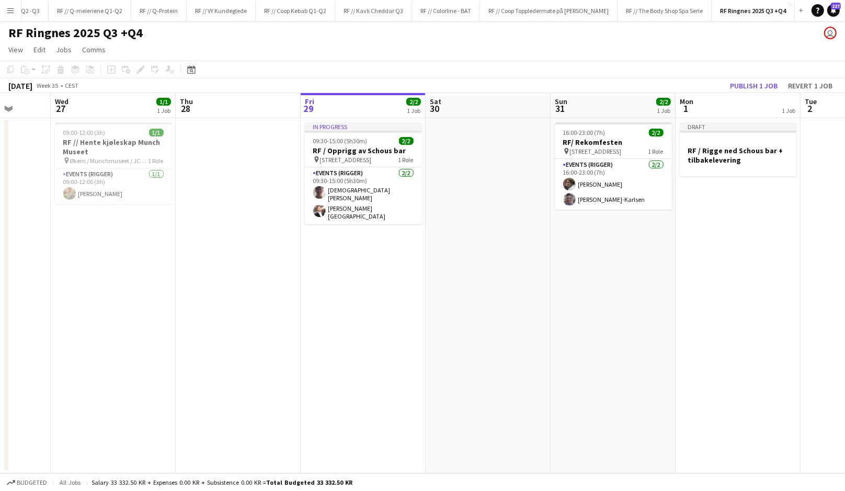
click at [348, 288] on app-date-cell "In progress 09:30-15:00 (5h30m) 2/2 RF / Opprigg av Schous bar pin Grorudveien …" at bounding box center [363, 295] width 125 height 355
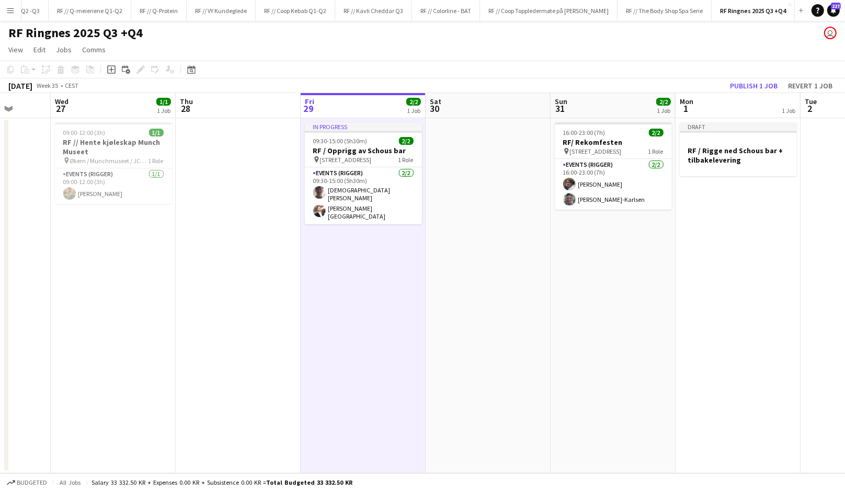
click at [348, 288] on app-date-cell "In progress 09:30-15:00 (5h30m) 2/2 RF / Opprigg av Schous bar pin Grorudveien …" at bounding box center [363, 295] width 125 height 355
